Goal: Task Accomplishment & Management: Manage account settings

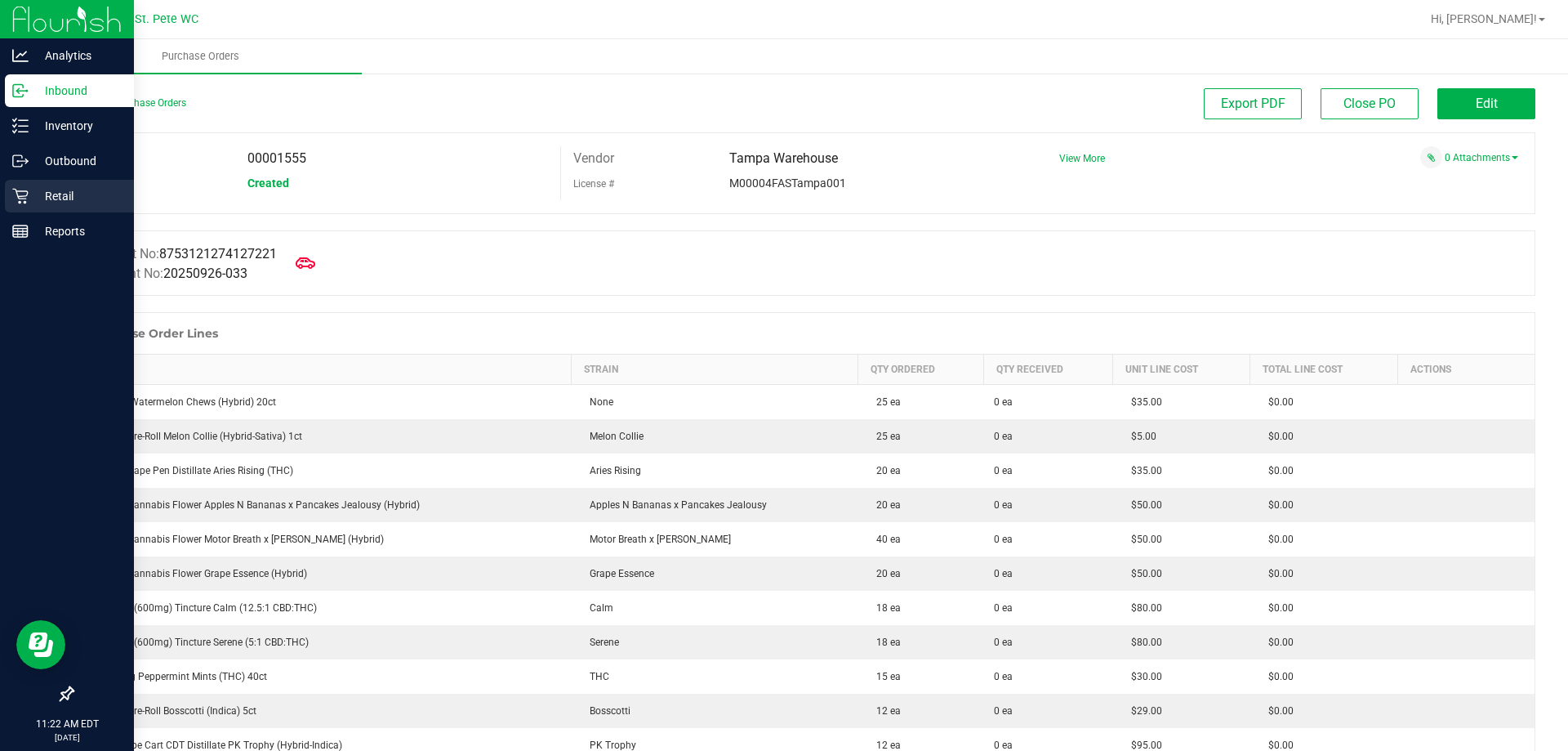
scroll to position [735, 0]
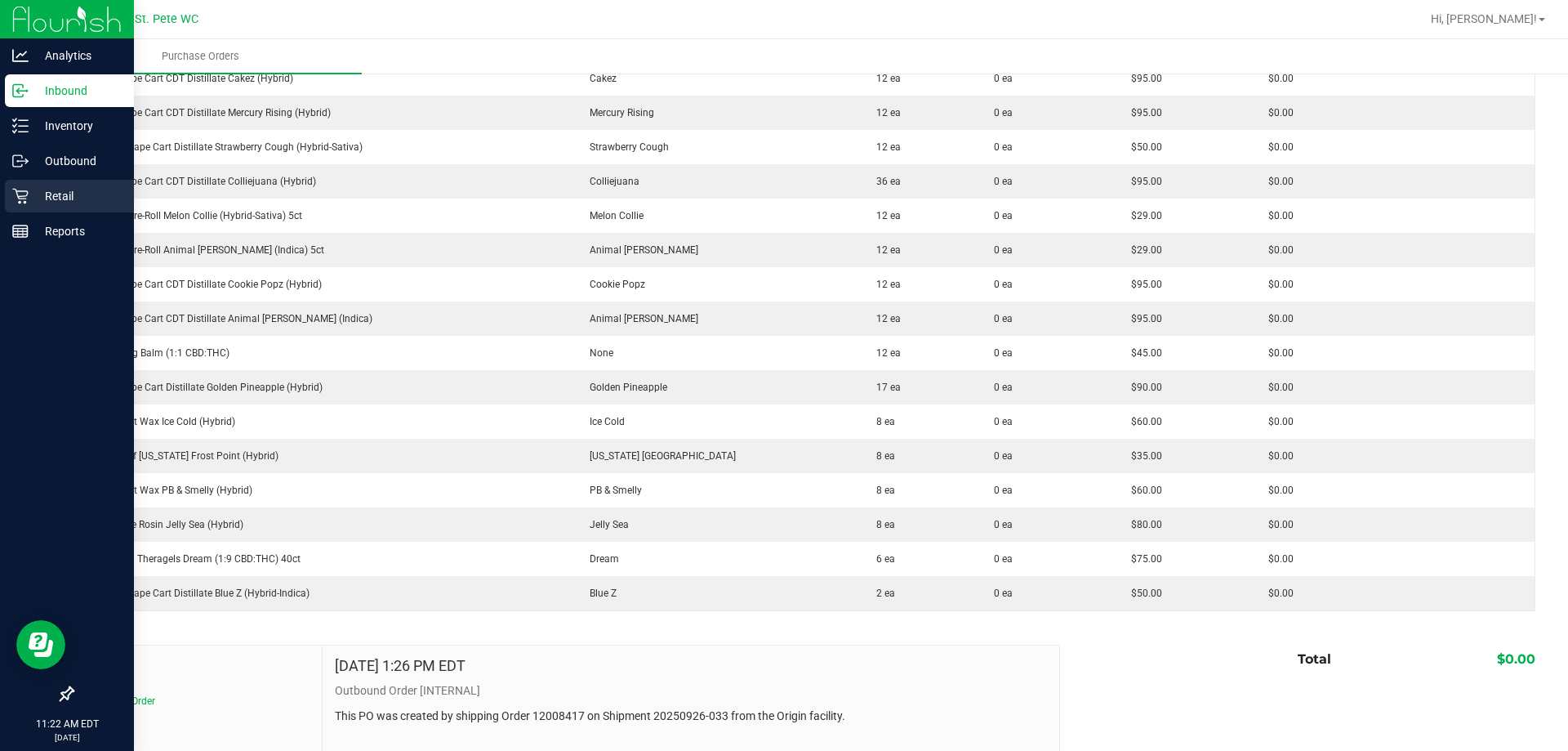
click at [15, 196] on icon at bounding box center [20, 196] width 16 height 16
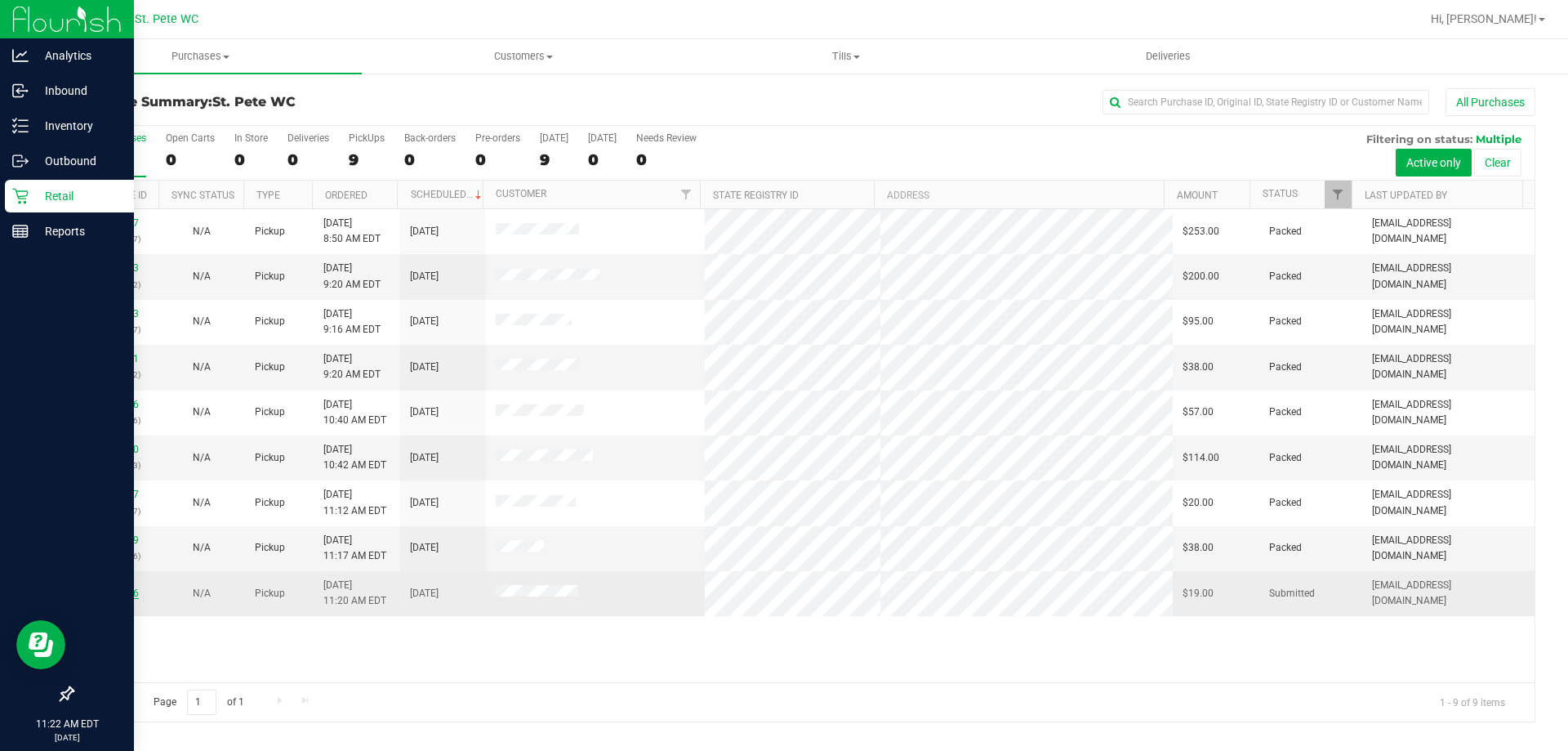
click at [108, 591] on link "12023866" at bounding box center [116, 594] width 46 height 12
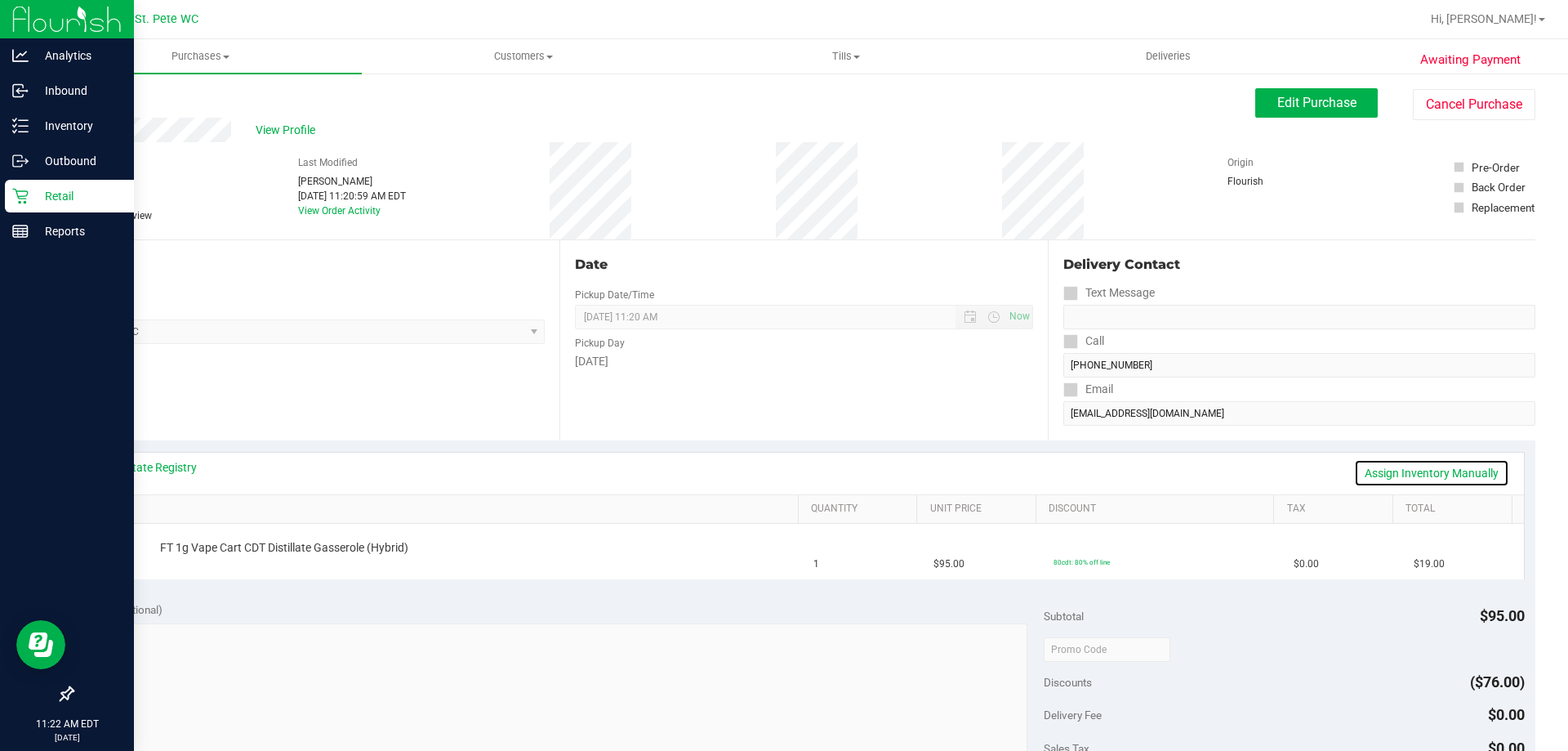
click at [1363, 467] on link "Assign Inventory Manually" at bounding box center [1432, 473] width 155 height 28
click at [201, 559] on link "Add Package" at bounding box center [189, 559] width 59 height 12
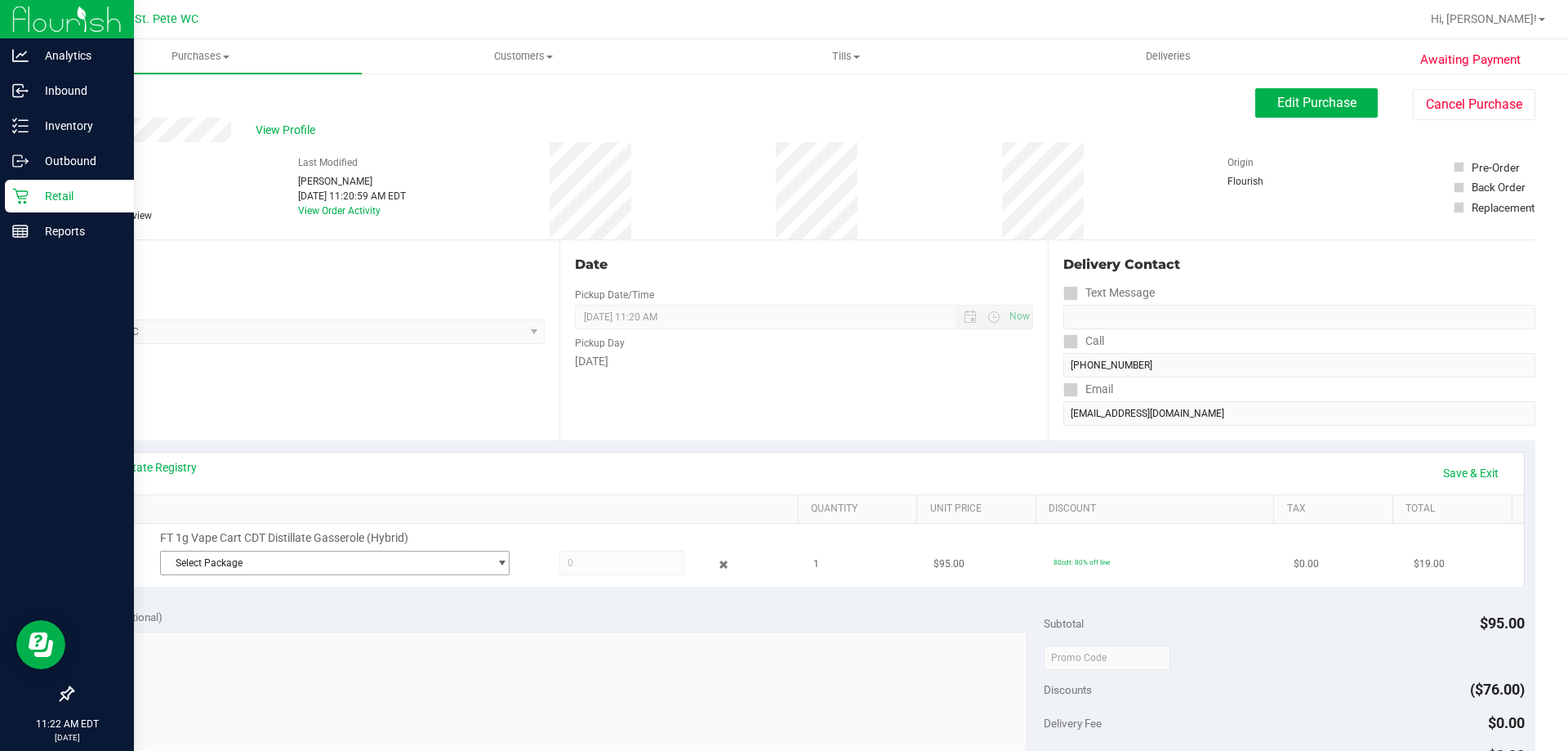
click at [385, 565] on span "Select Package" at bounding box center [324, 562] width 327 height 23
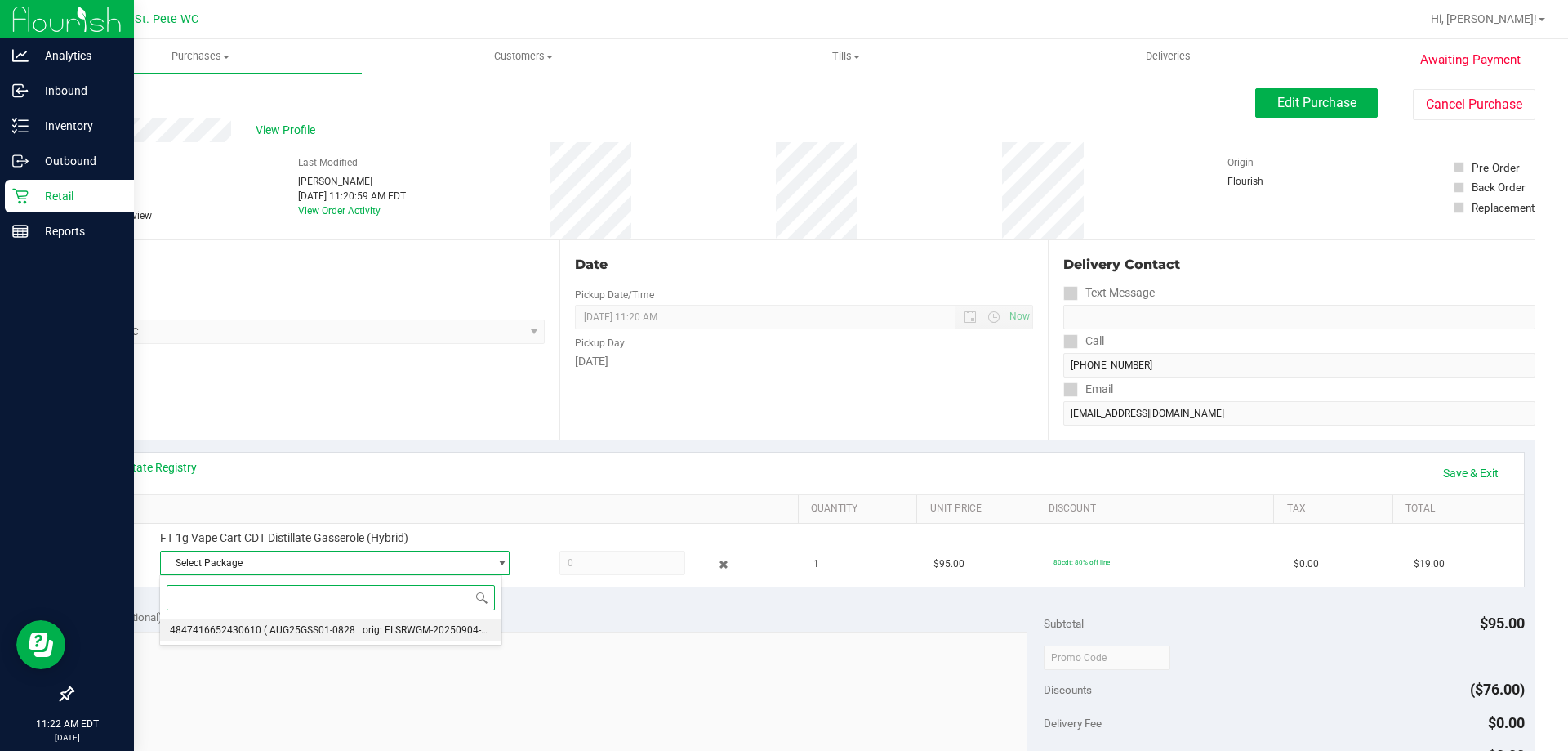
click at [387, 630] on span "( AUG25GSS01-0828 | orig: FLSRWGM-20250904-736 )" at bounding box center [384, 631] width 241 height 12
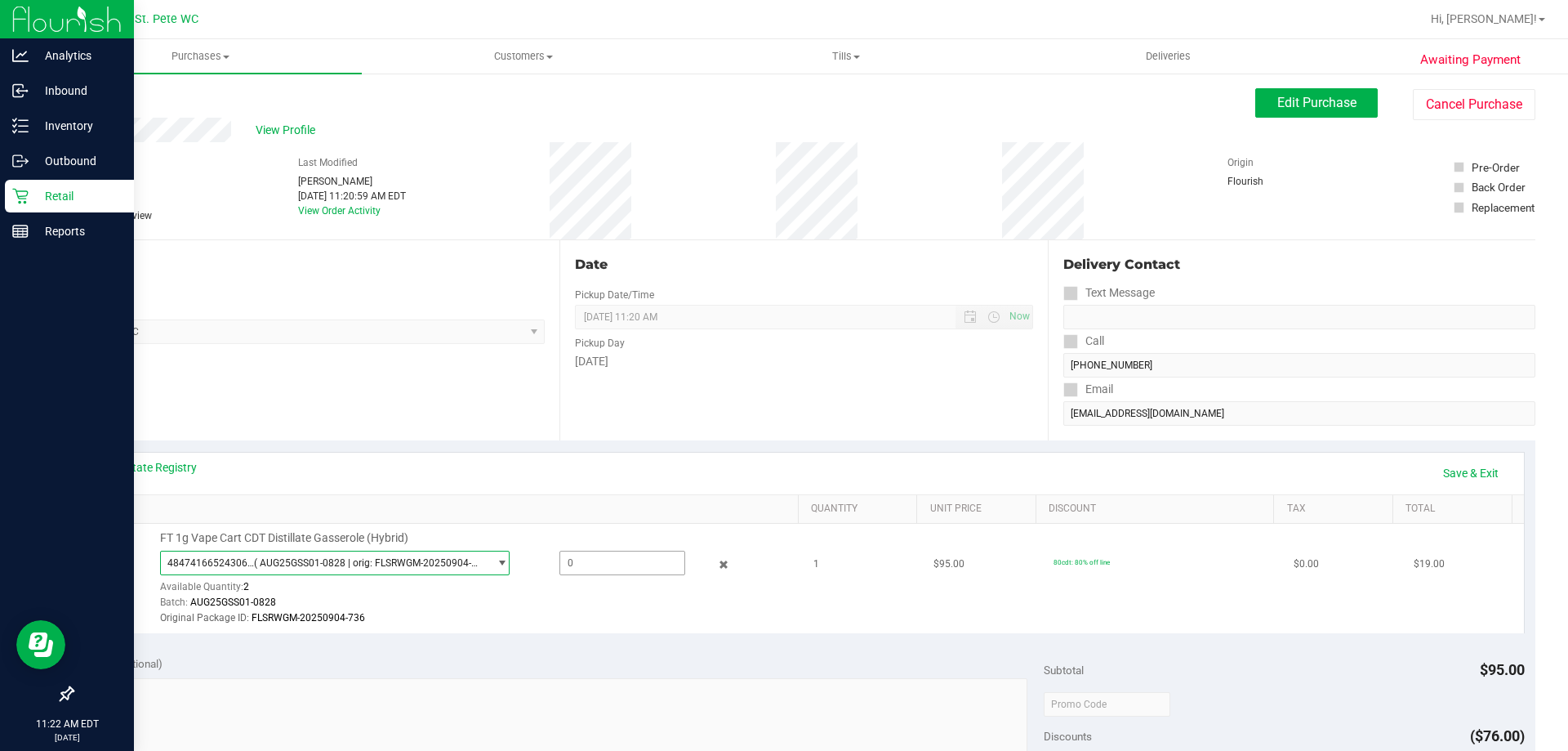
click at [568, 563] on span at bounding box center [622, 563] width 126 height 25
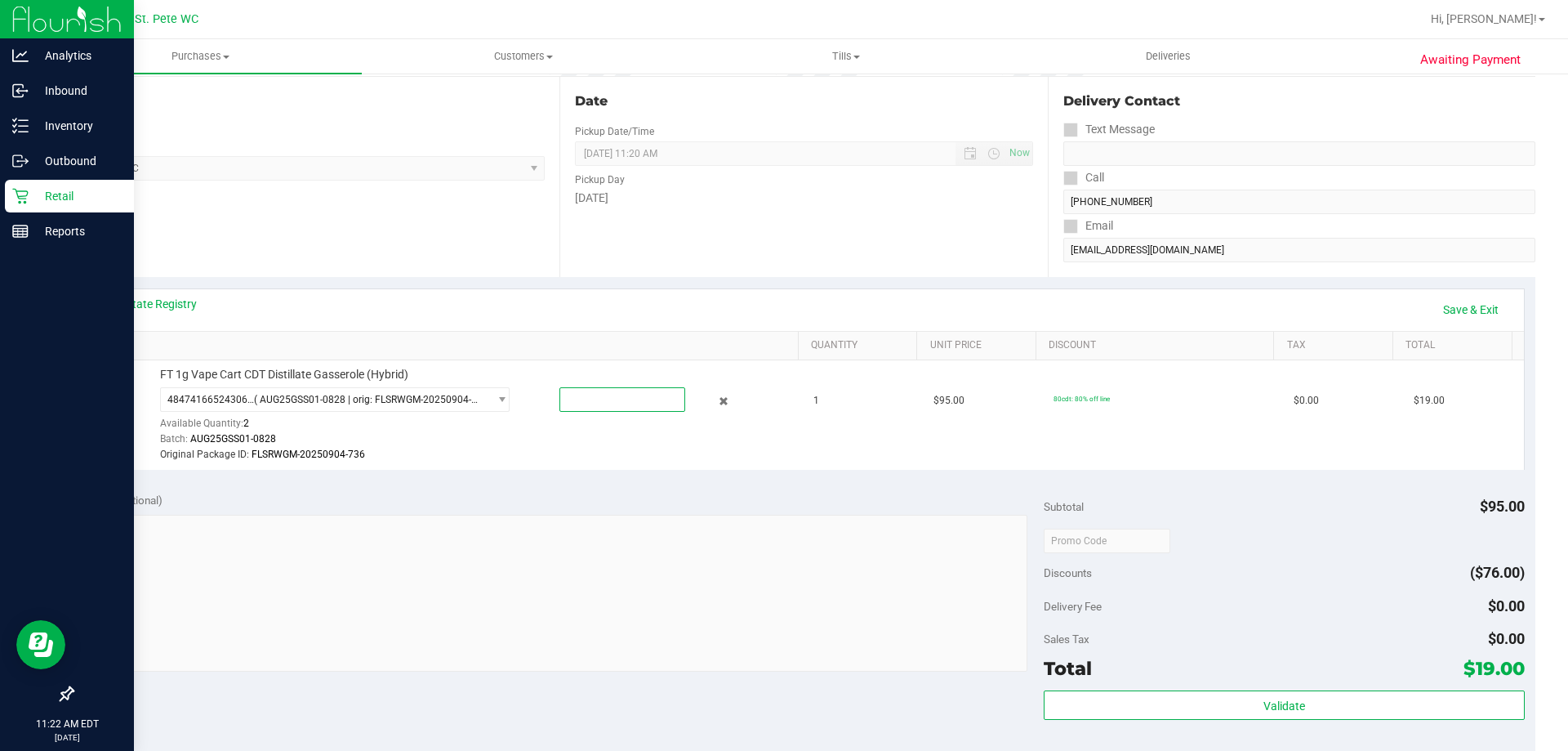
type input "1"
type input "1.0000"
click at [1477, 304] on link "Save & Exit" at bounding box center [1471, 309] width 77 height 28
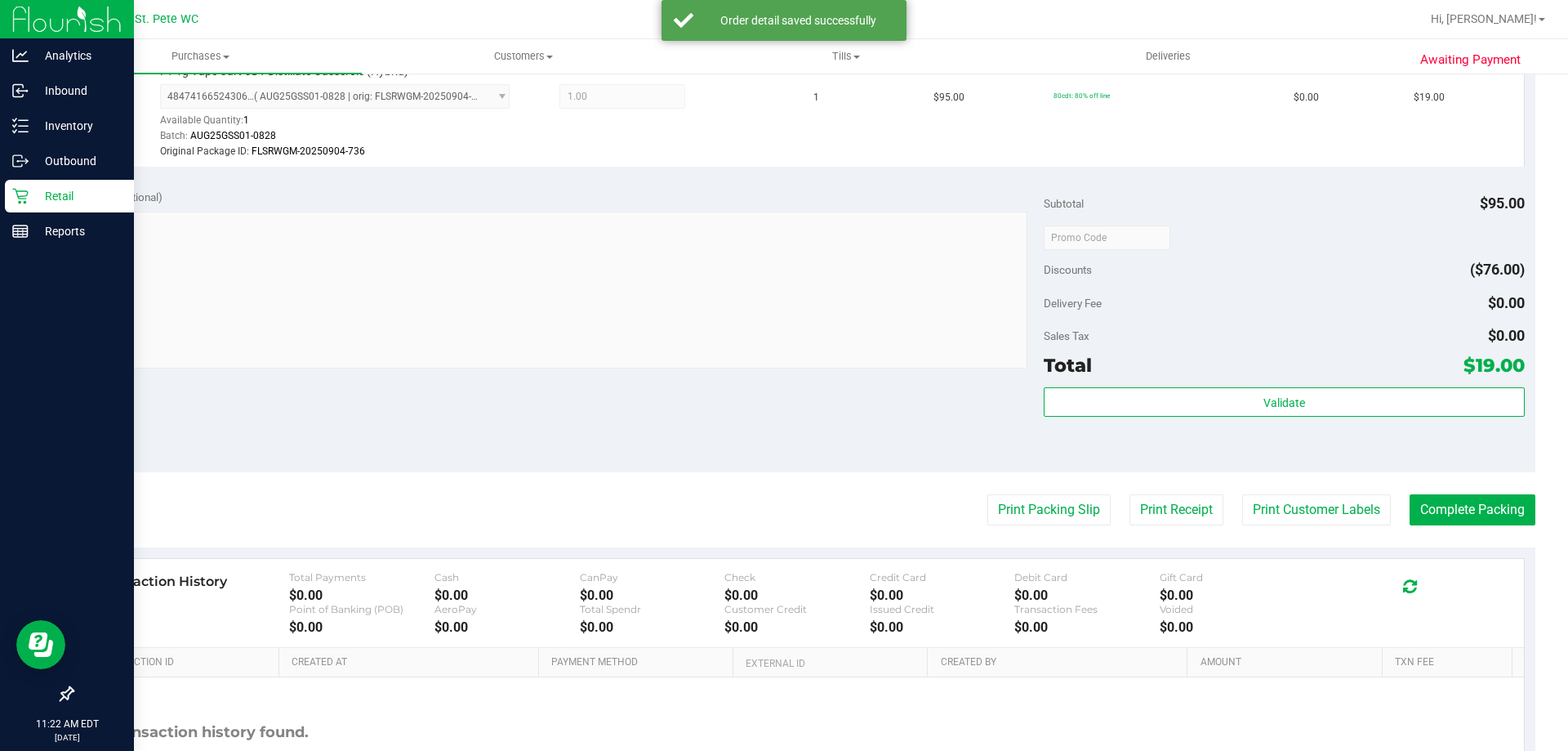
scroll to position [490, 0]
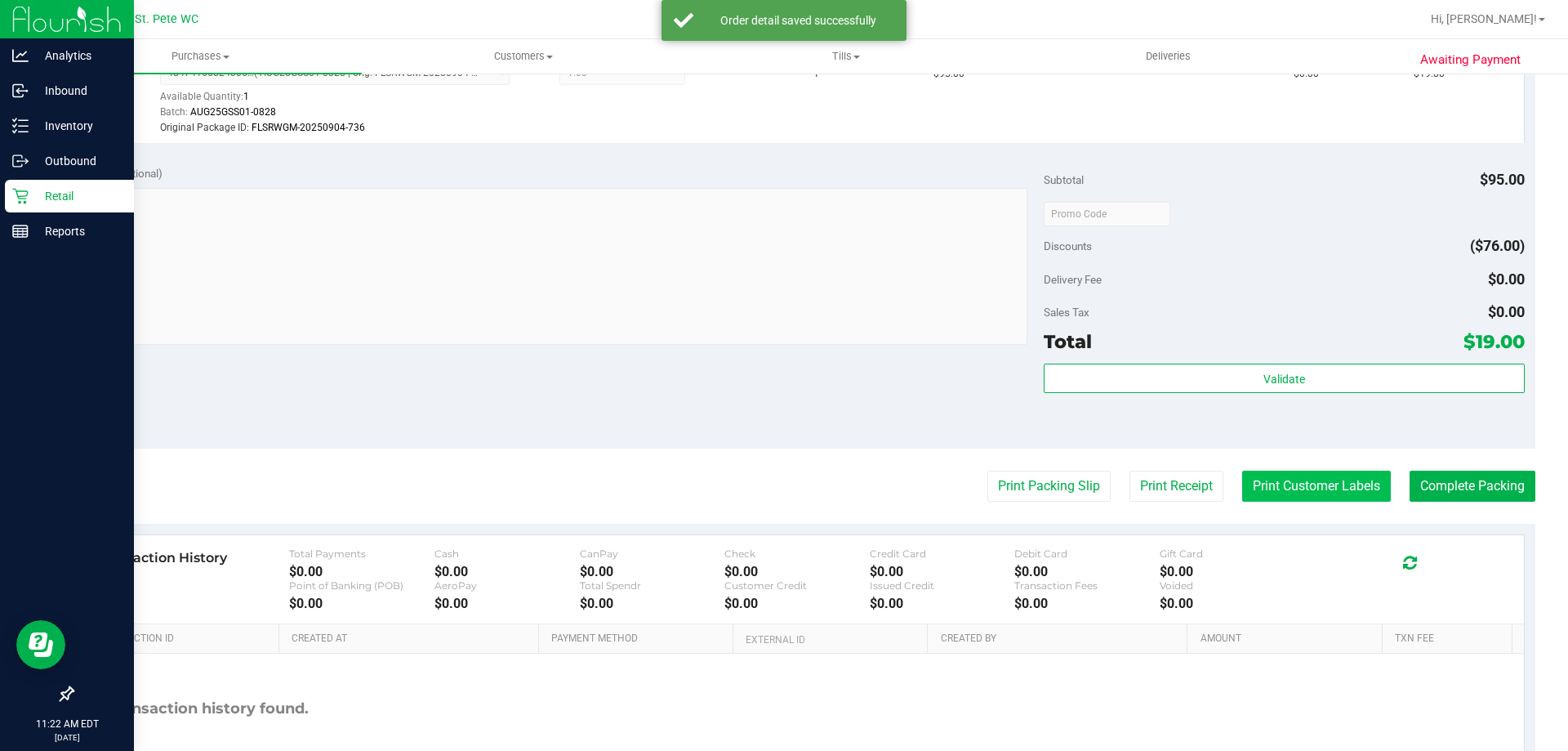
click at [1293, 485] on button "Print Customer Labels" at bounding box center [1316, 485] width 149 height 31
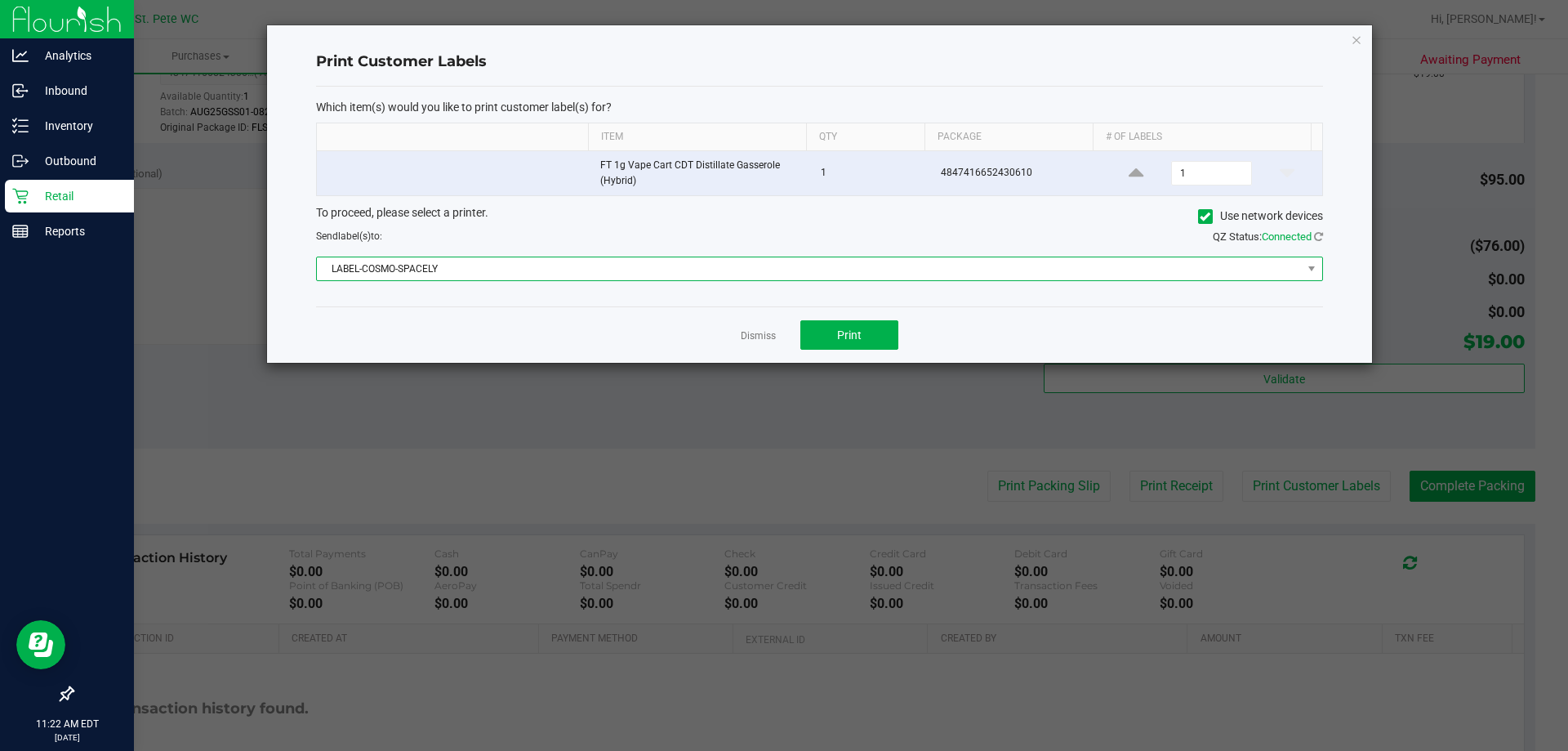
click at [619, 274] on span "LABEL-COSMO-SPACELY" at bounding box center [809, 269] width 985 height 23
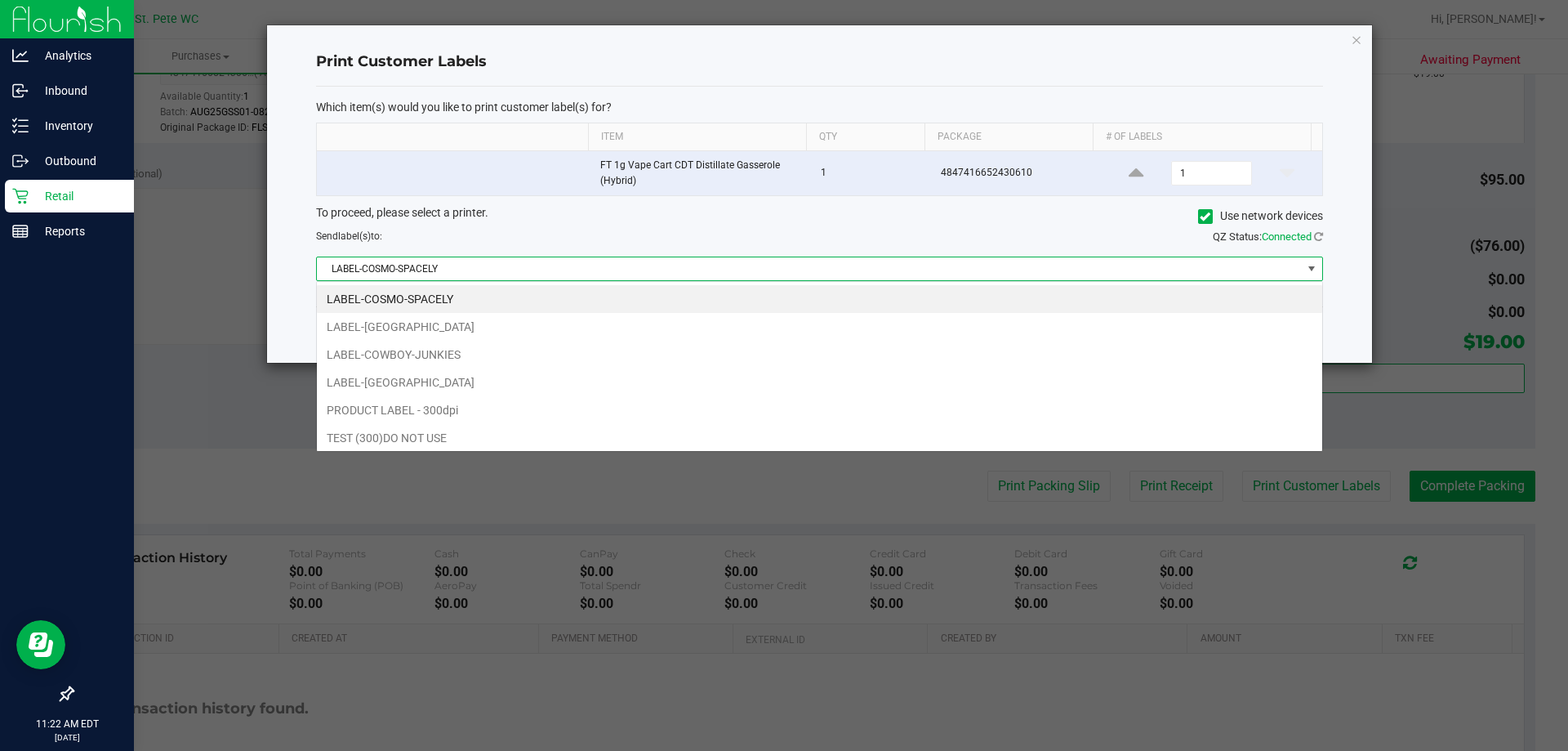
scroll to position [25, 1006]
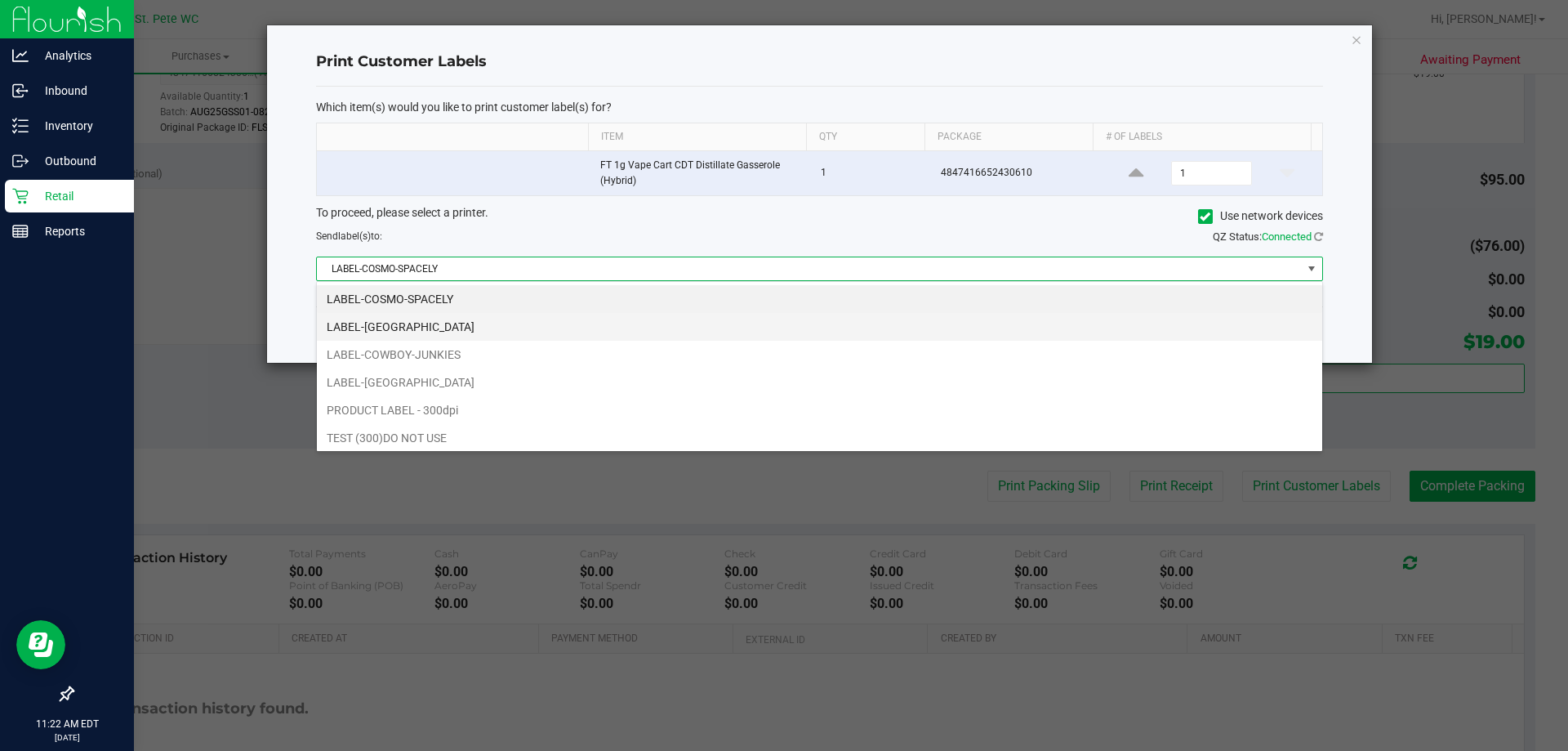
click at [608, 315] on li "LABEL-[GEOGRAPHIC_DATA]" at bounding box center [819, 327] width 1005 height 28
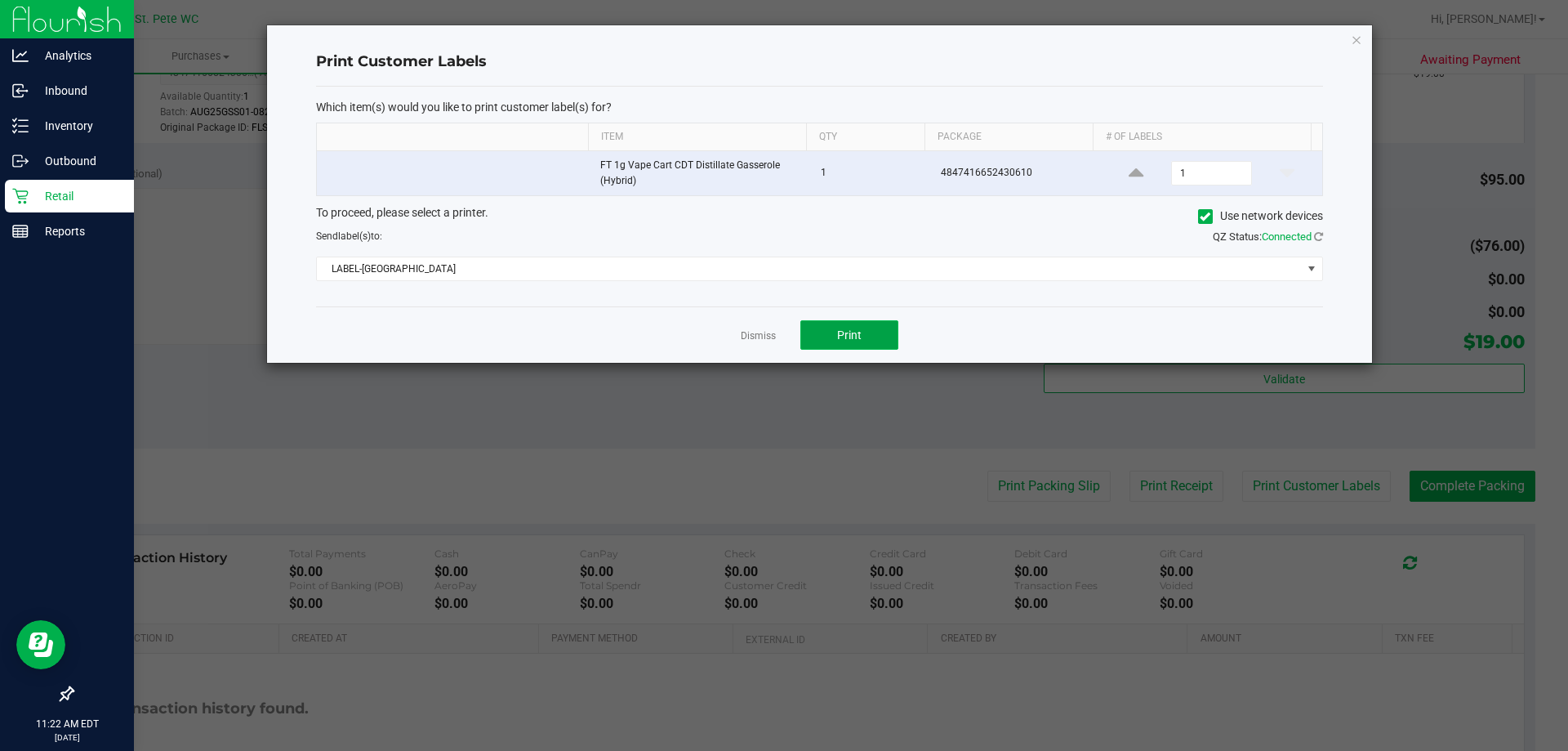
click at [839, 341] on span "Print" at bounding box center [849, 334] width 25 height 13
click at [758, 338] on link "Dismiss" at bounding box center [758, 336] width 35 height 14
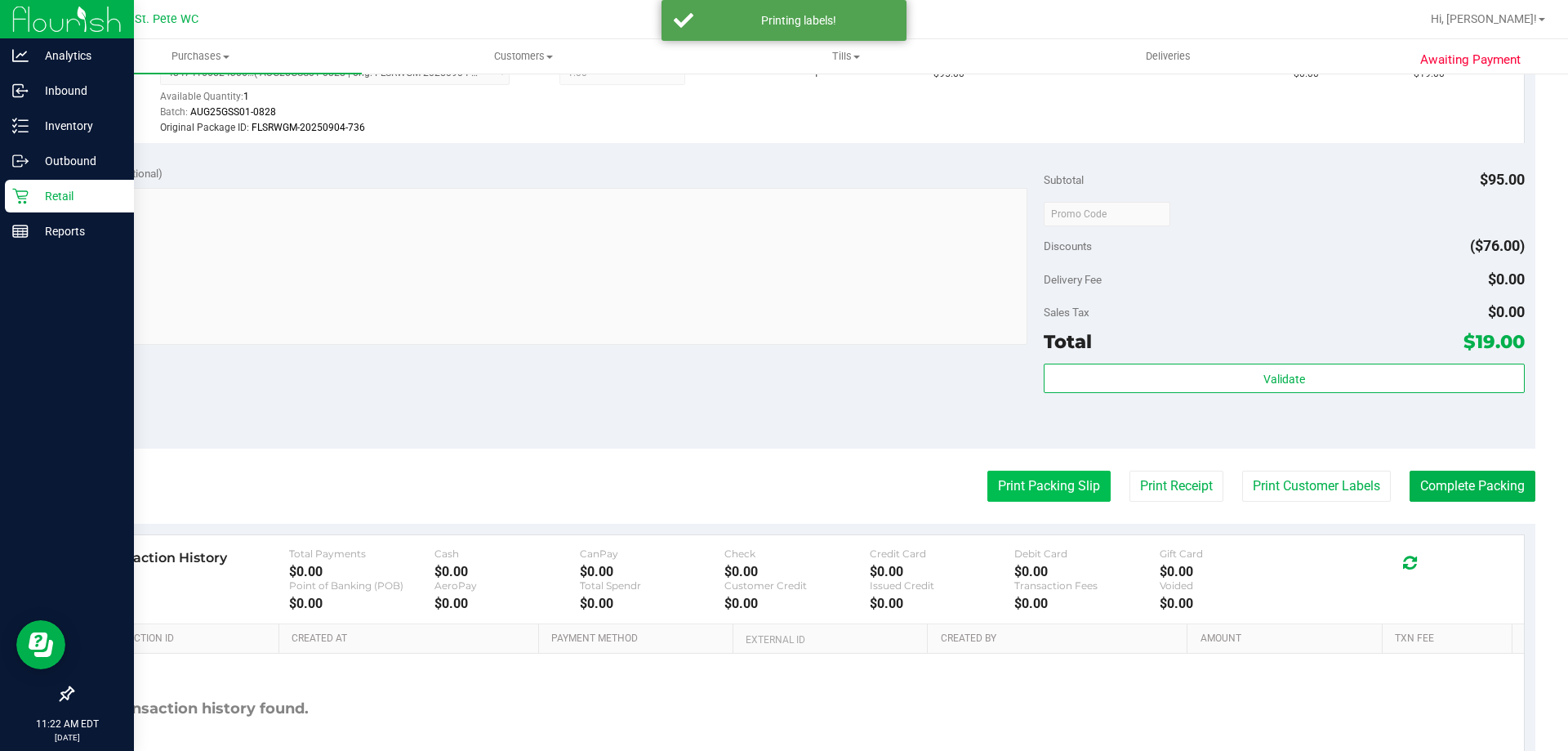
click at [987, 475] on button "Print Packing Slip" at bounding box center [1049, 485] width 123 height 31
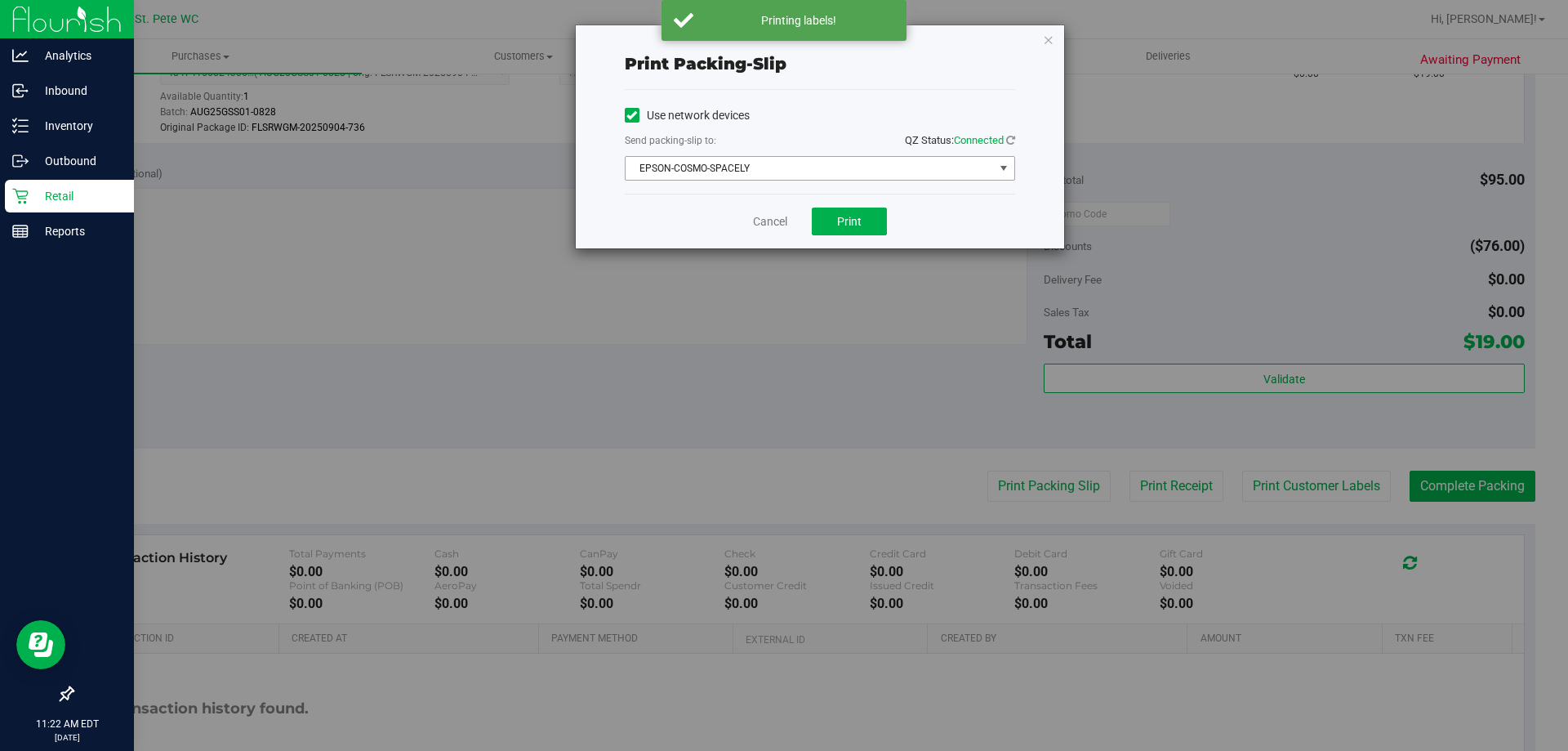
click at [801, 169] on span "EPSON-COSMO-SPACELY" at bounding box center [809, 168] width 368 height 23
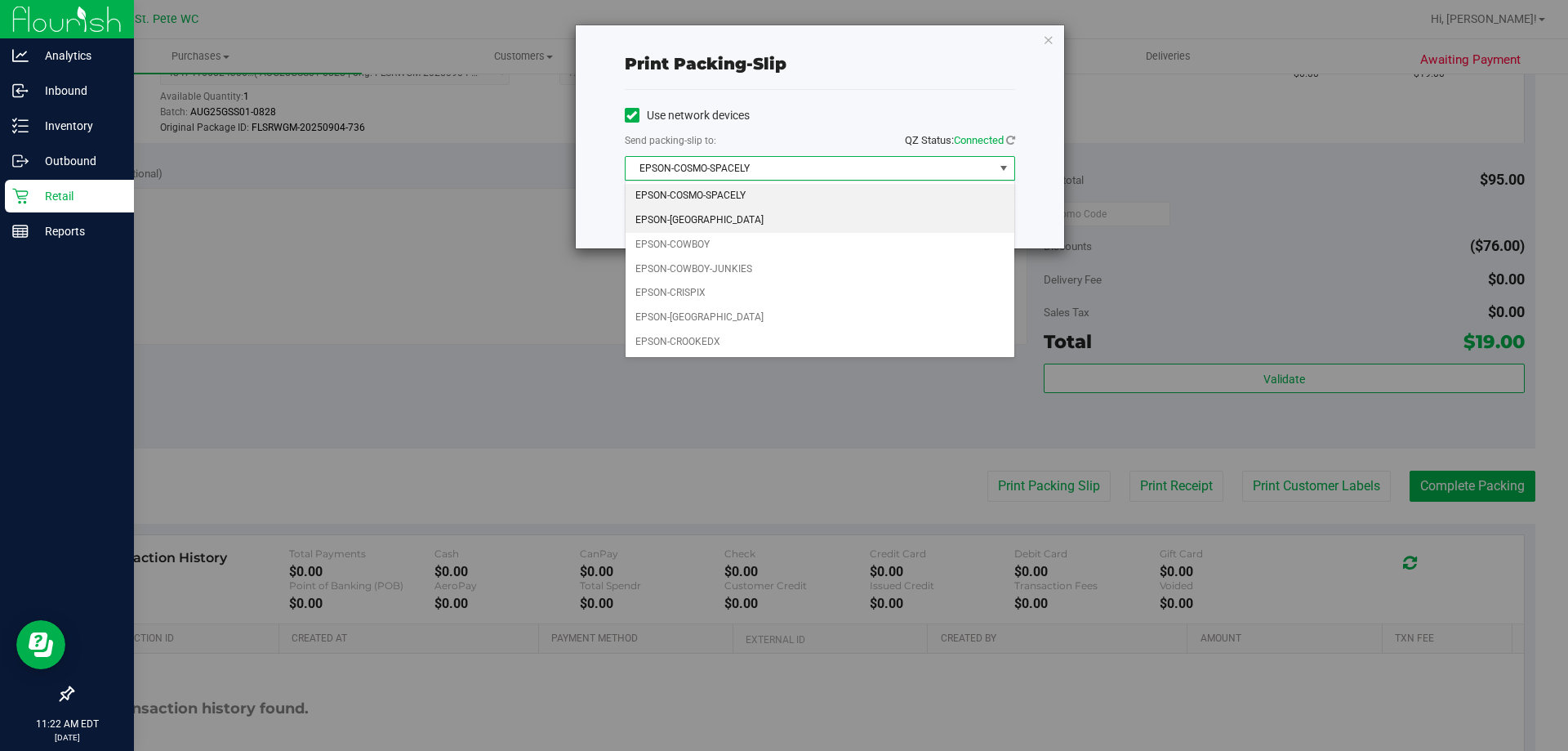
click at [756, 219] on li "EPSON-[GEOGRAPHIC_DATA]" at bounding box center [819, 220] width 389 height 25
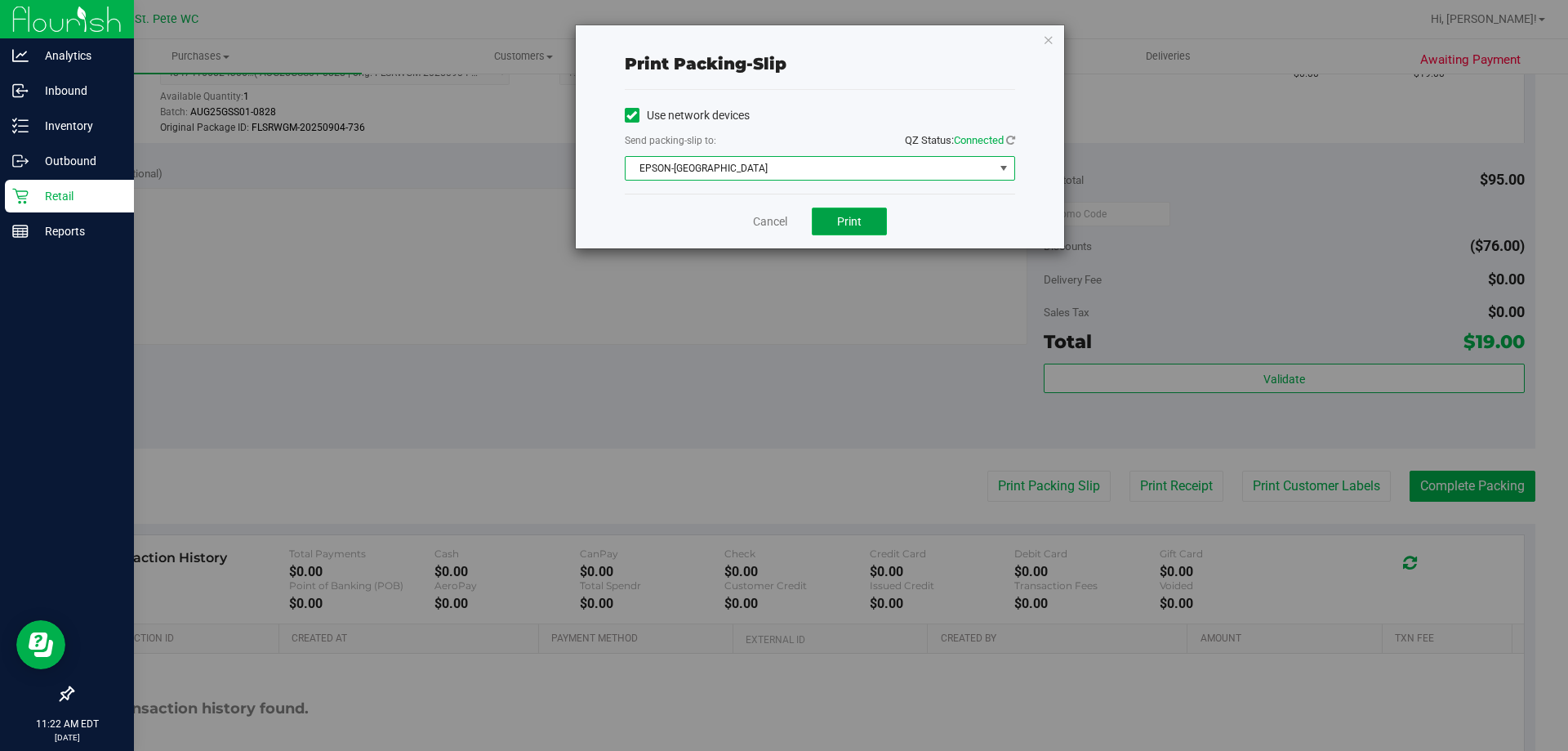
click at [823, 227] on button "Print" at bounding box center [850, 222] width 76 height 28
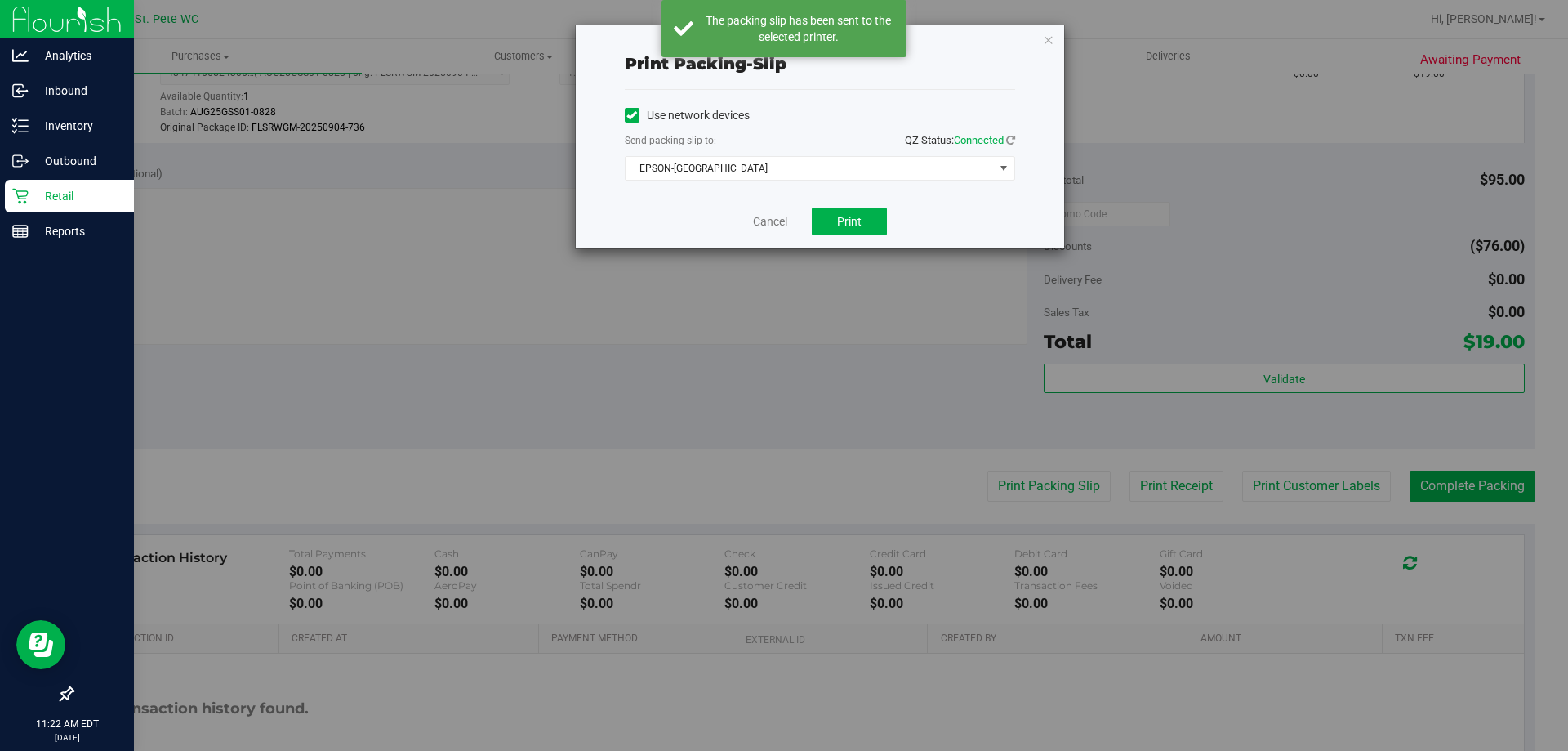
click at [1465, 496] on div "Print packing-slip Use network devices Send packing-slip to: QZ Status: Connect…" at bounding box center [789, 375] width 1580 height 751
click at [776, 225] on link "Cancel" at bounding box center [770, 221] width 35 height 17
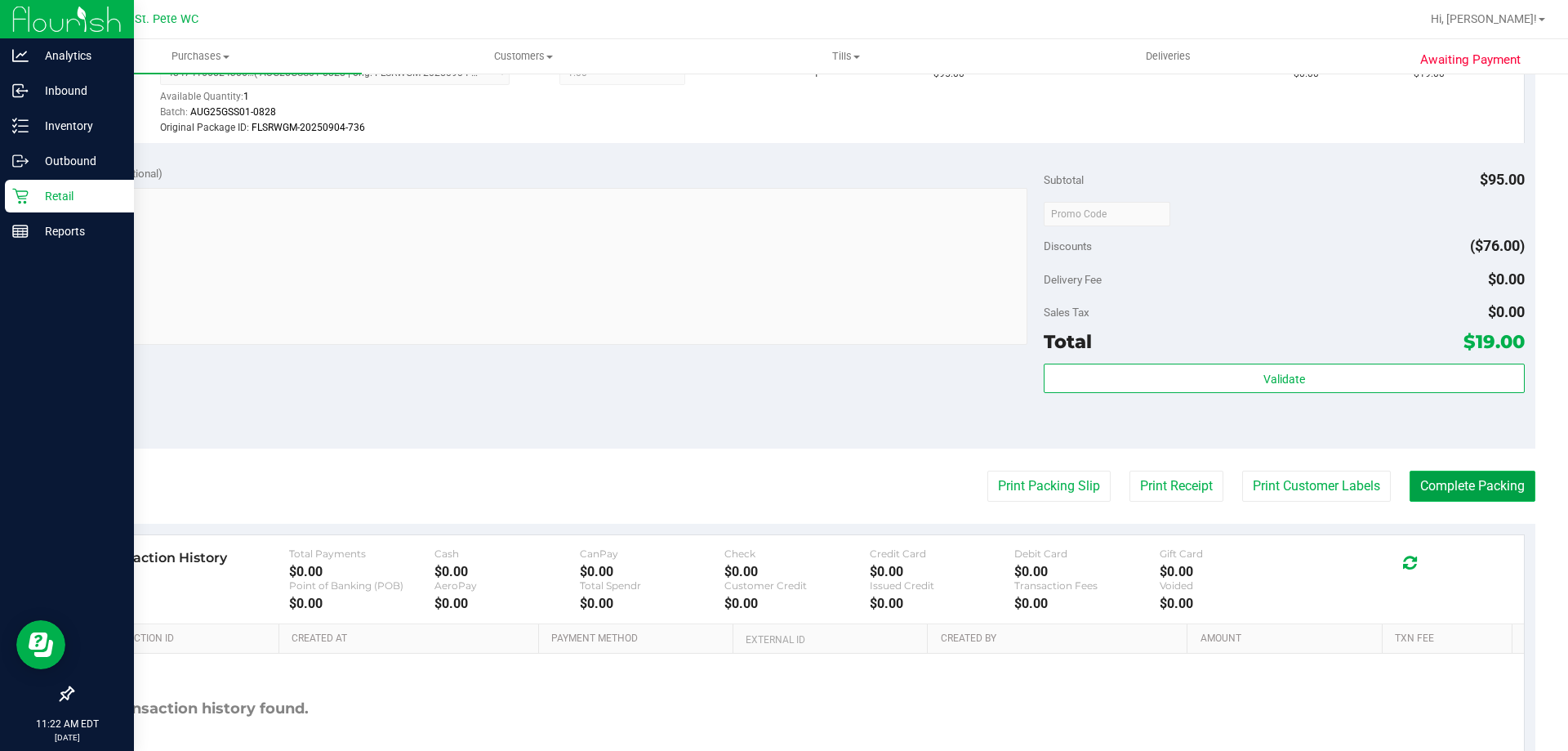
click at [1424, 486] on button "Complete Packing" at bounding box center [1473, 485] width 126 height 31
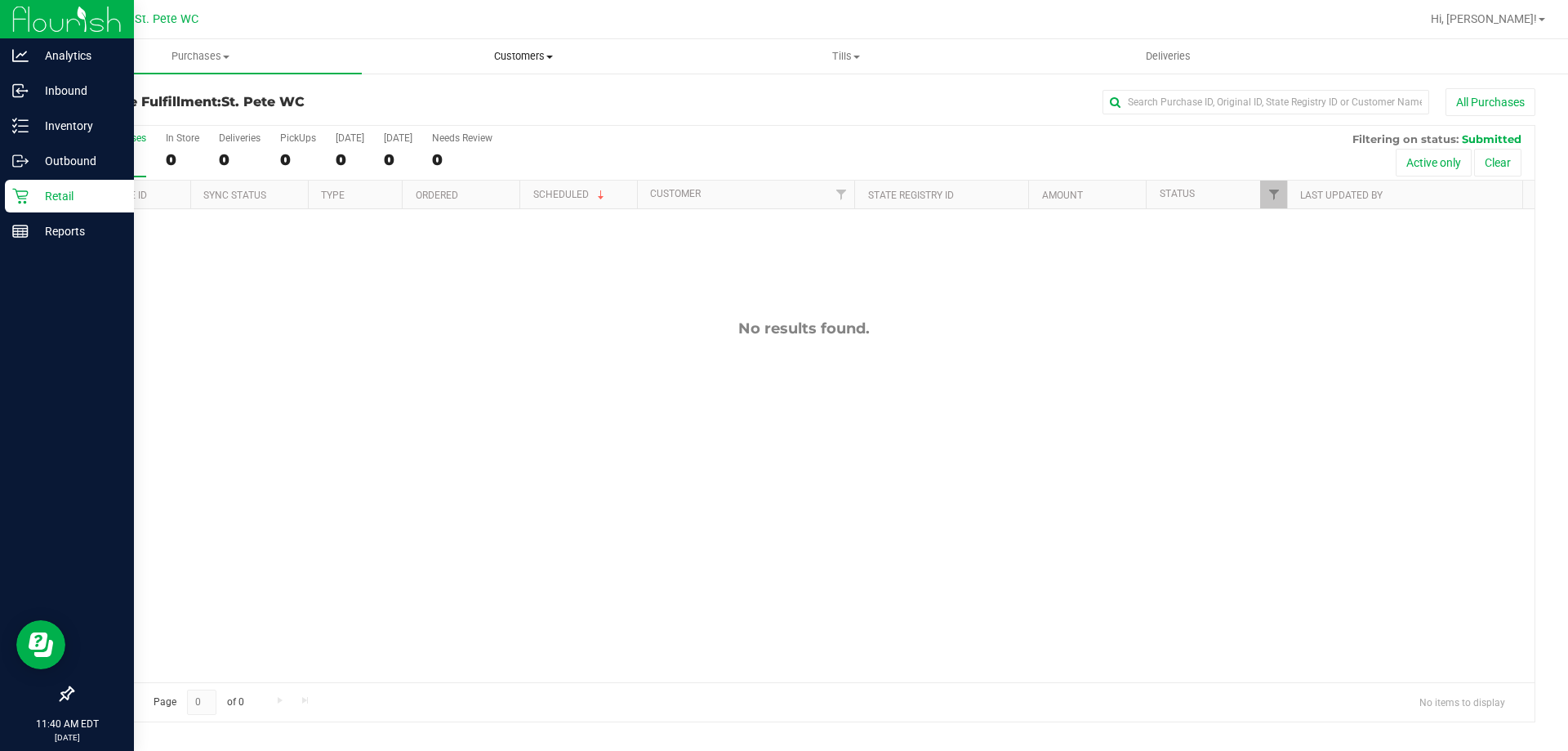
click at [547, 58] on span at bounding box center [550, 57] width 7 height 3
click at [525, 93] on li "All customers" at bounding box center [523, 99] width 322 height 20
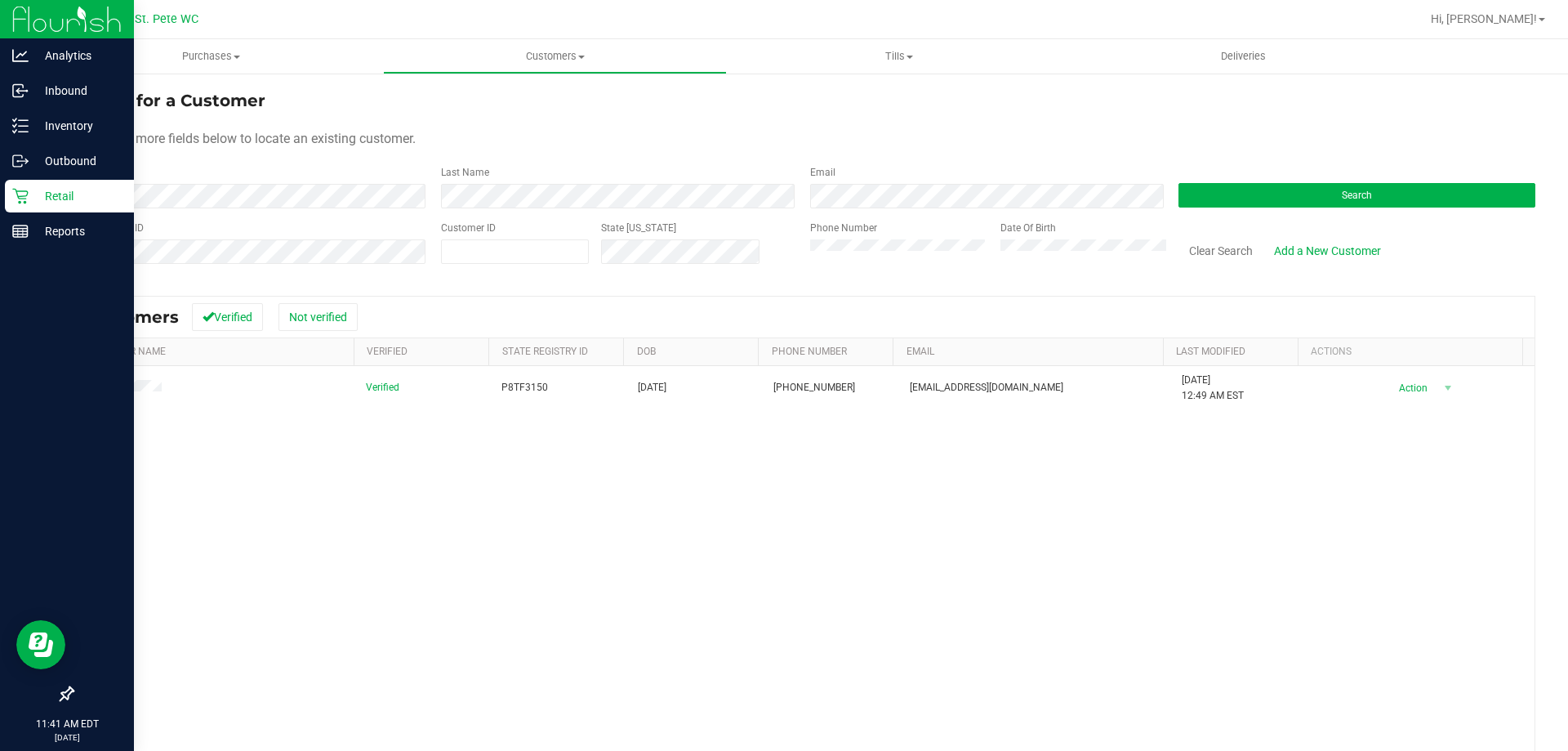
click at [259, 575] on div "Verified P8TF3150 [DATE] (321) 917-5637 [EMAIL_ADDRESS][DOMAIN_NAME] [DATE] 12:…" at bounding box center [803, 603] width 1462 height 473
click at [1228, 190] on button "Search" at bounding box center [1356, 195] width 357 height 25
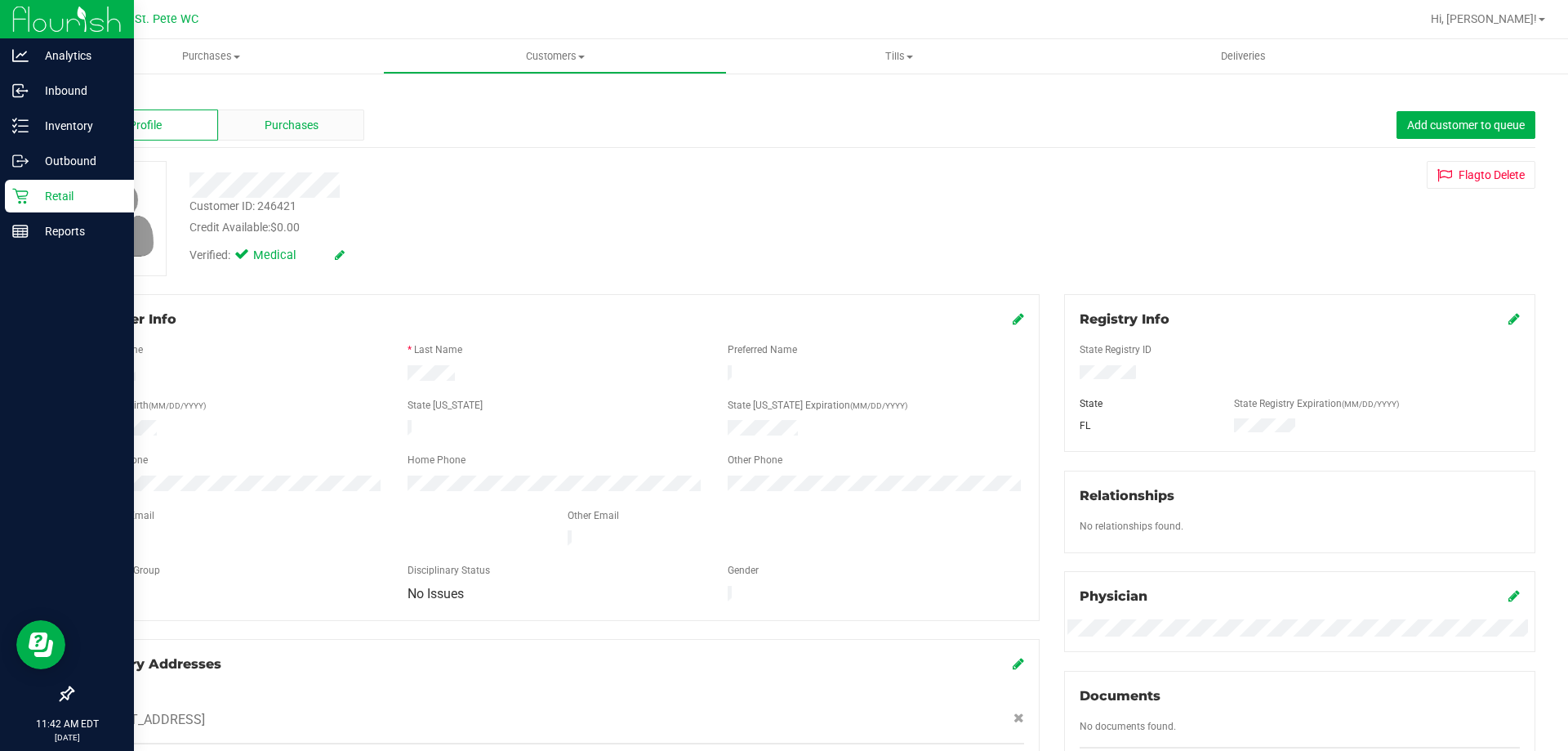
click at [277, 130] on span "Purchases" at bounding box center [291, 124] width 54 height 17
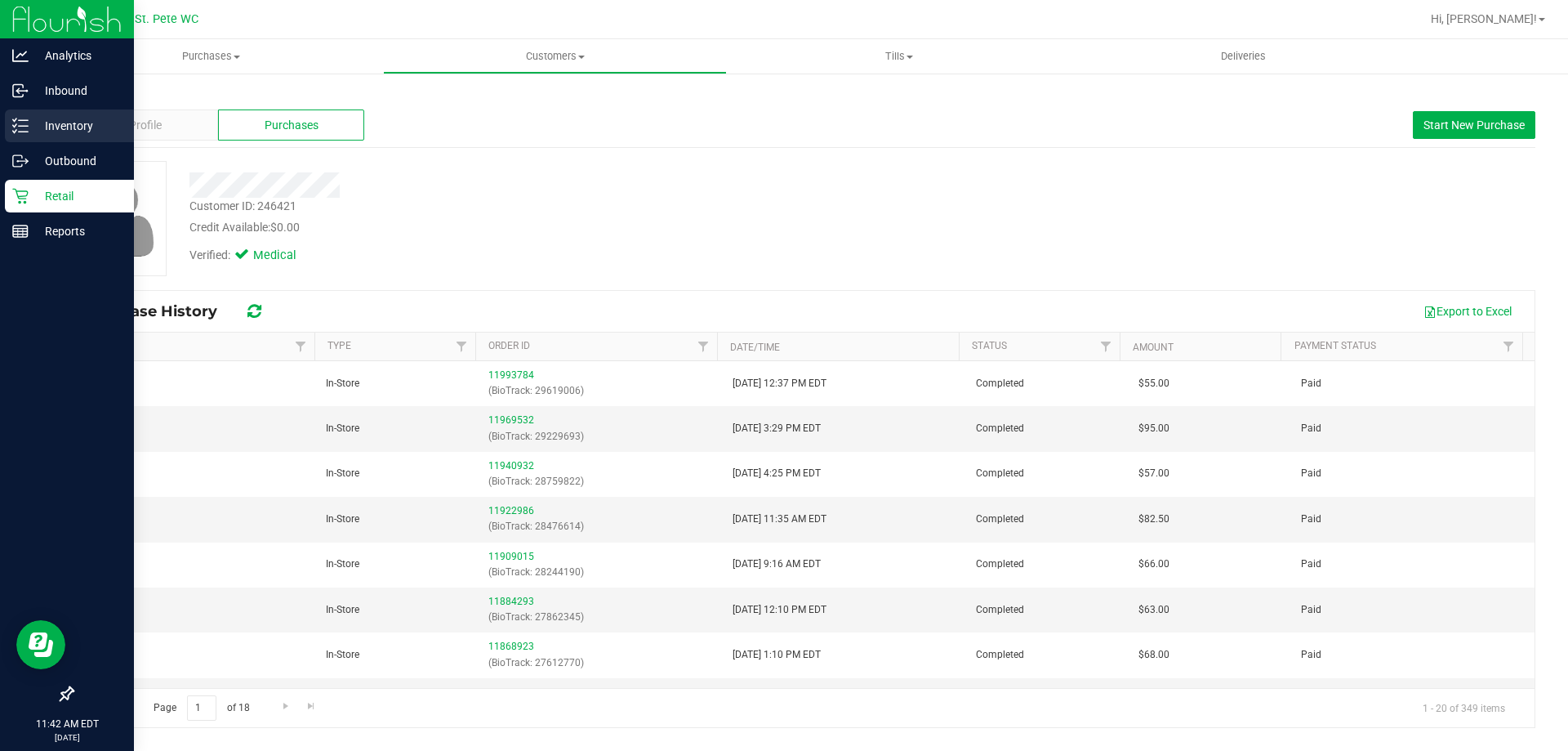
click at [32, 130] on p "Inventory" at bounding box center [78, 126] width 98 height 20
